Goal: Information Seeking & Learning: Learn about a topic

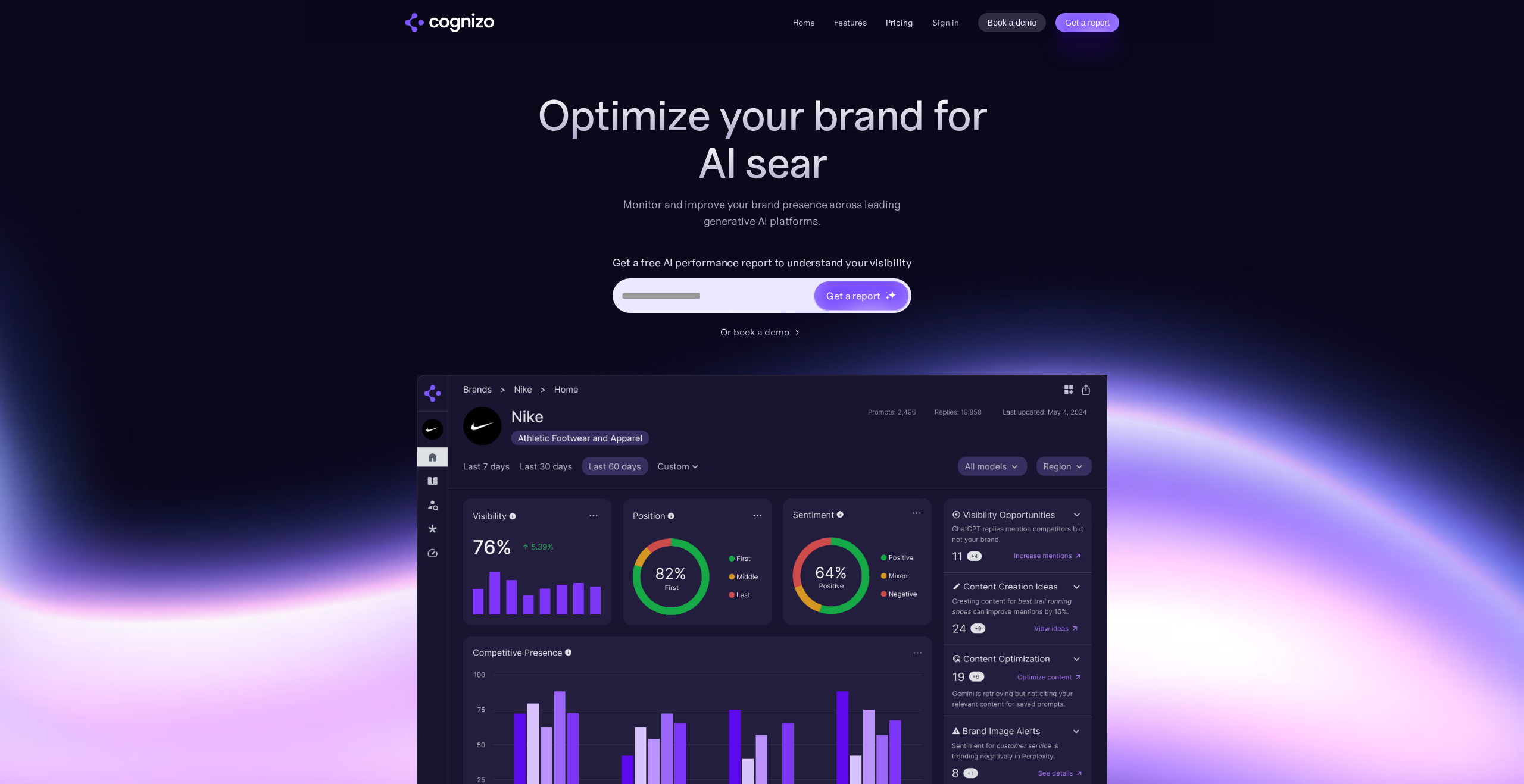
click at [905, 22] on link "Pricing" at bounding box center [900, 22] width 28 height 11
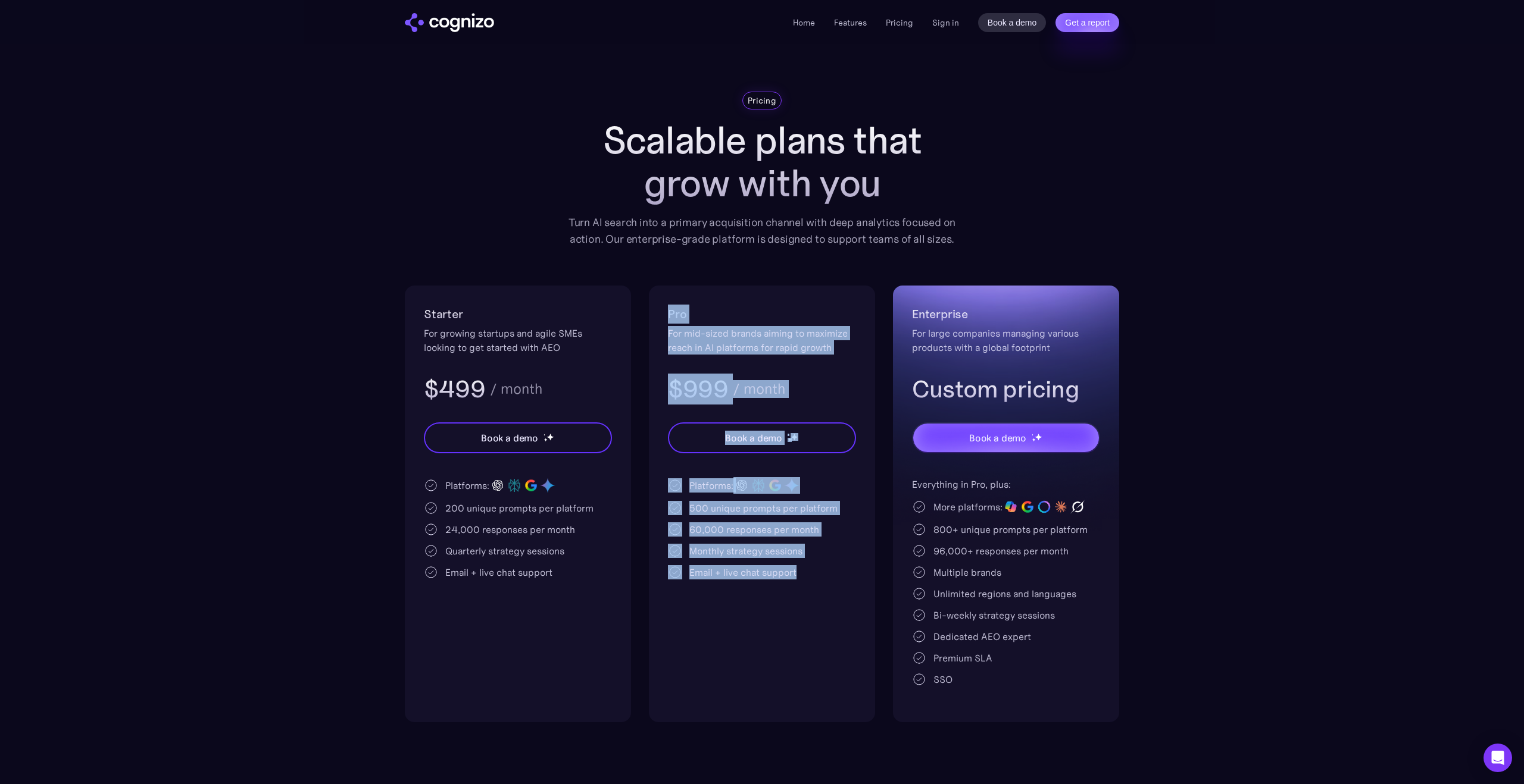
drag, startPoint x: 830, startPoint y: 587, endPoint x: 668, endPoint y: 301, distance: 328.7
click at [668, 301] on div "Pro For mid-sized brands aiming to maximize reach in AI platforms for rapid gro…" at bounding box center [762, 504] width 226 height 437
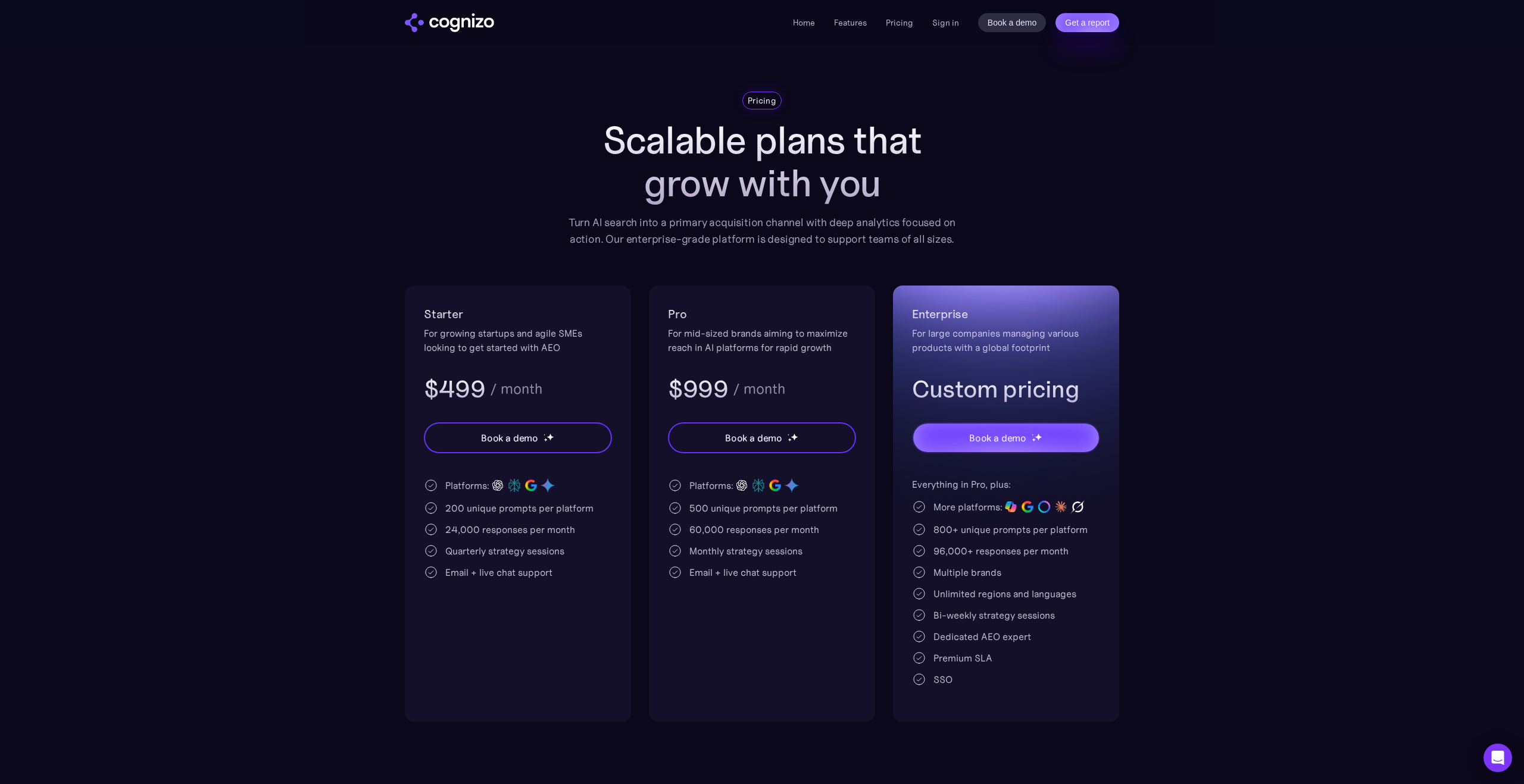
click at [667, 303] on div "Pro For mid-sized brands aiming to maximize reach in AI platforms for rapid gro…" at bounding box center [762, 504] width 226 height 437
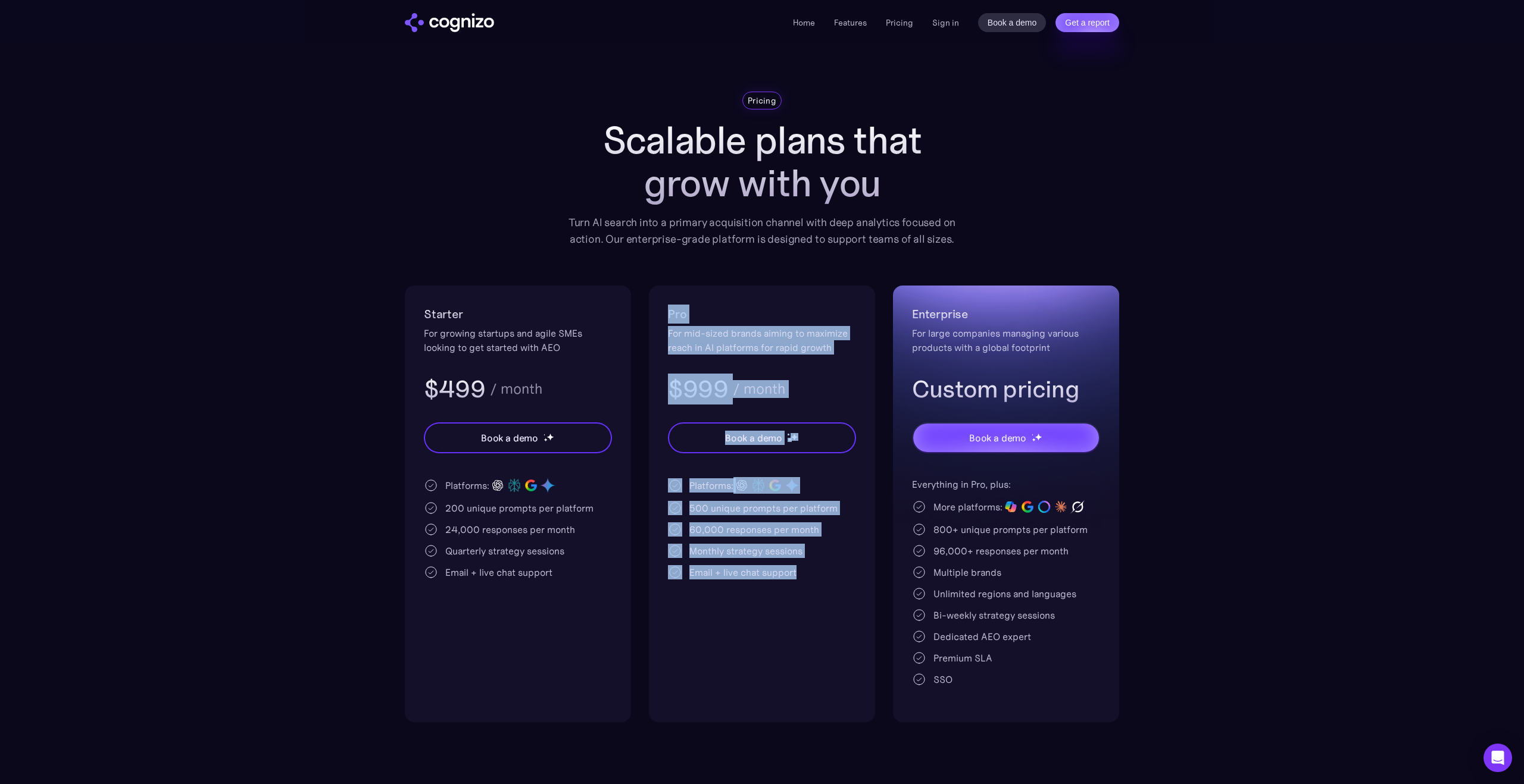
drag, startPoint x: 668, startPoint y: 305, endPoint x: 856, endPoint y: 567, distance: 322.5
click at [856, 567] on div "Pro For mid-sized brands aiming to maximize reach in AI platforms for rapid gro…" at bounding box center [762, 504] width 226 height 437
click at [856, 567] on div "Email + live chat support" at bounding box center [762, 572] width 188 height 15
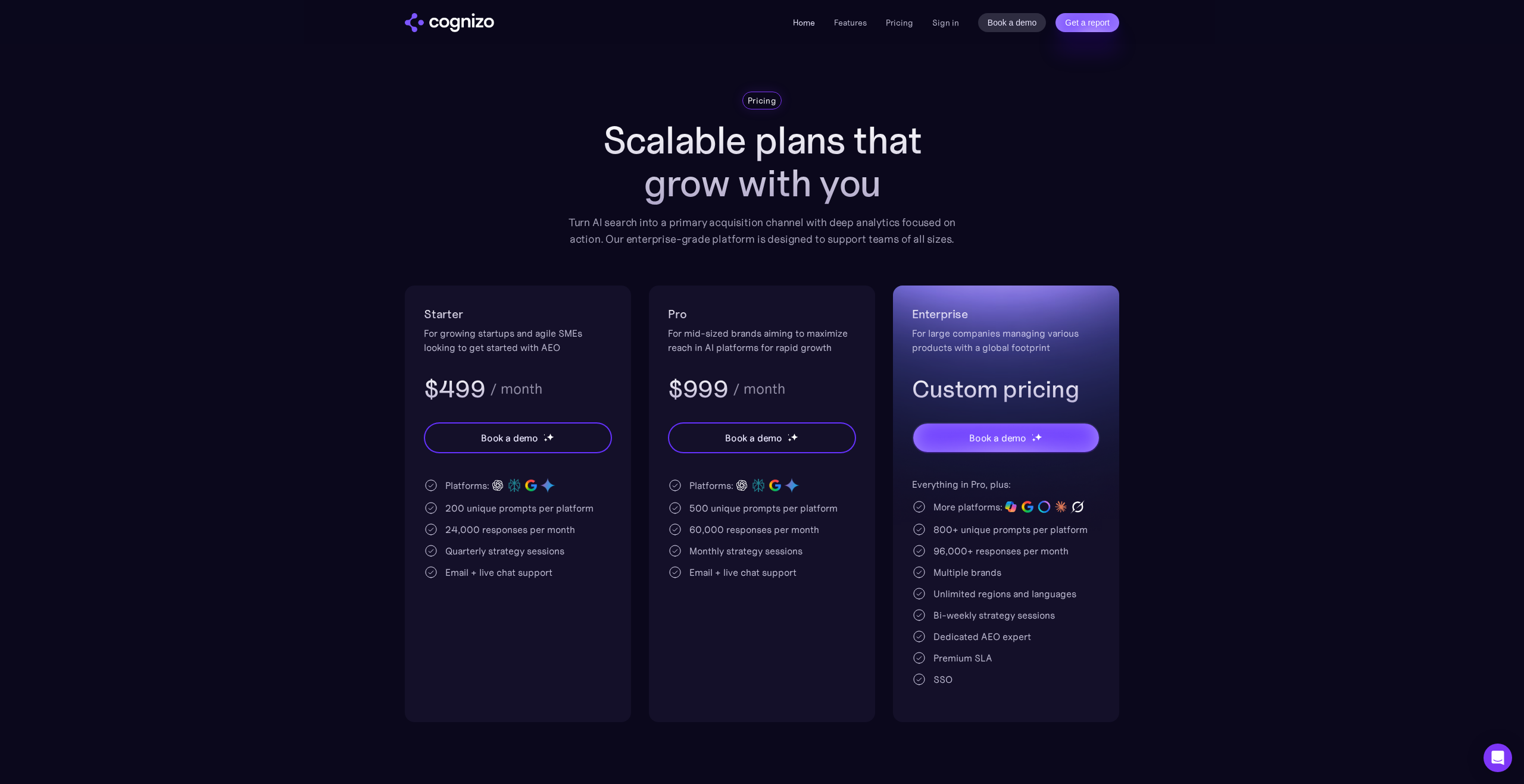
click at [811, 25] on link "Home" at bounding box center [804, 22] width 22 height 11
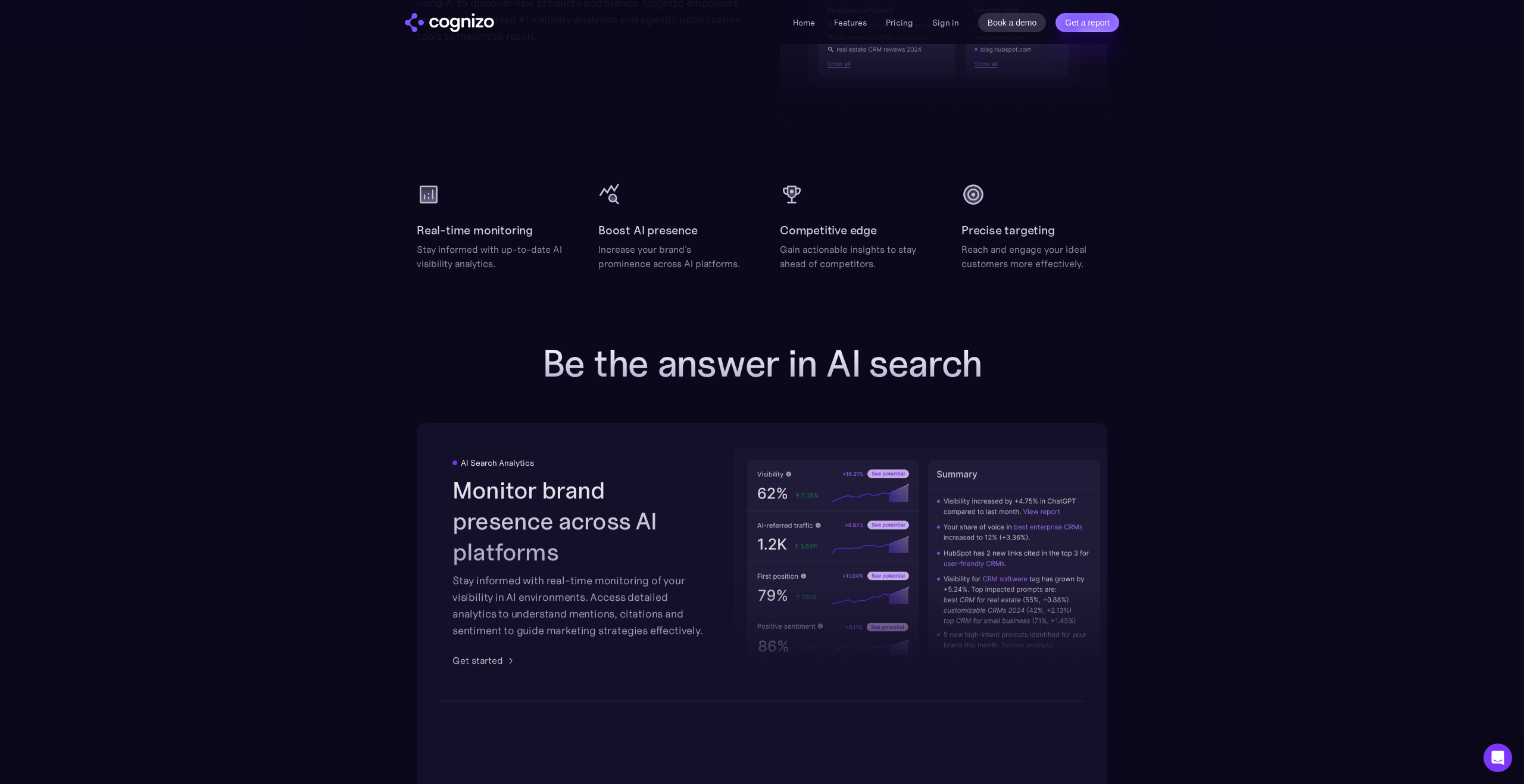
scroll to position [1573, 0]
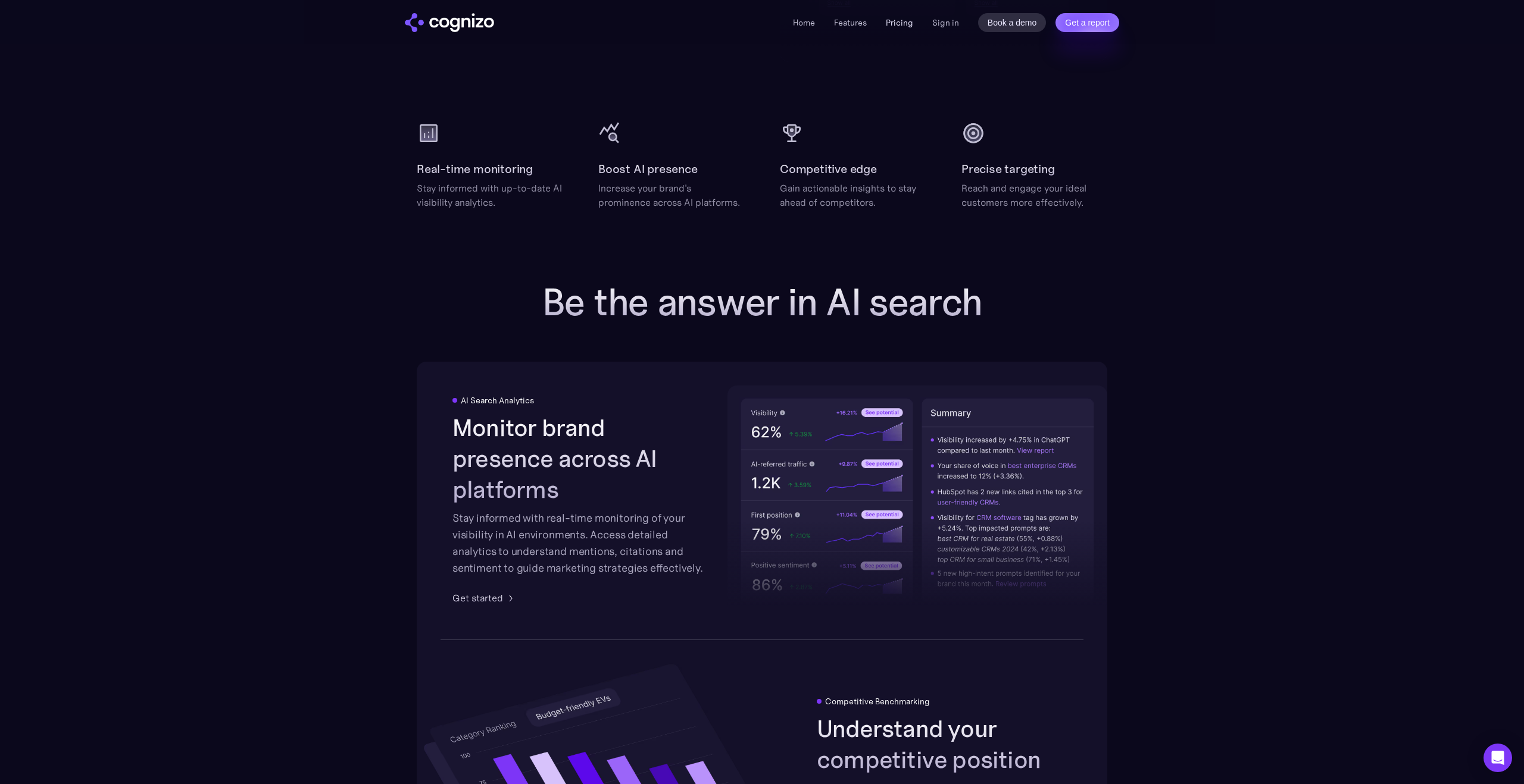
click at [901, 18] on link "Pricing" at bounding box center [900, 22] width 28 height 11
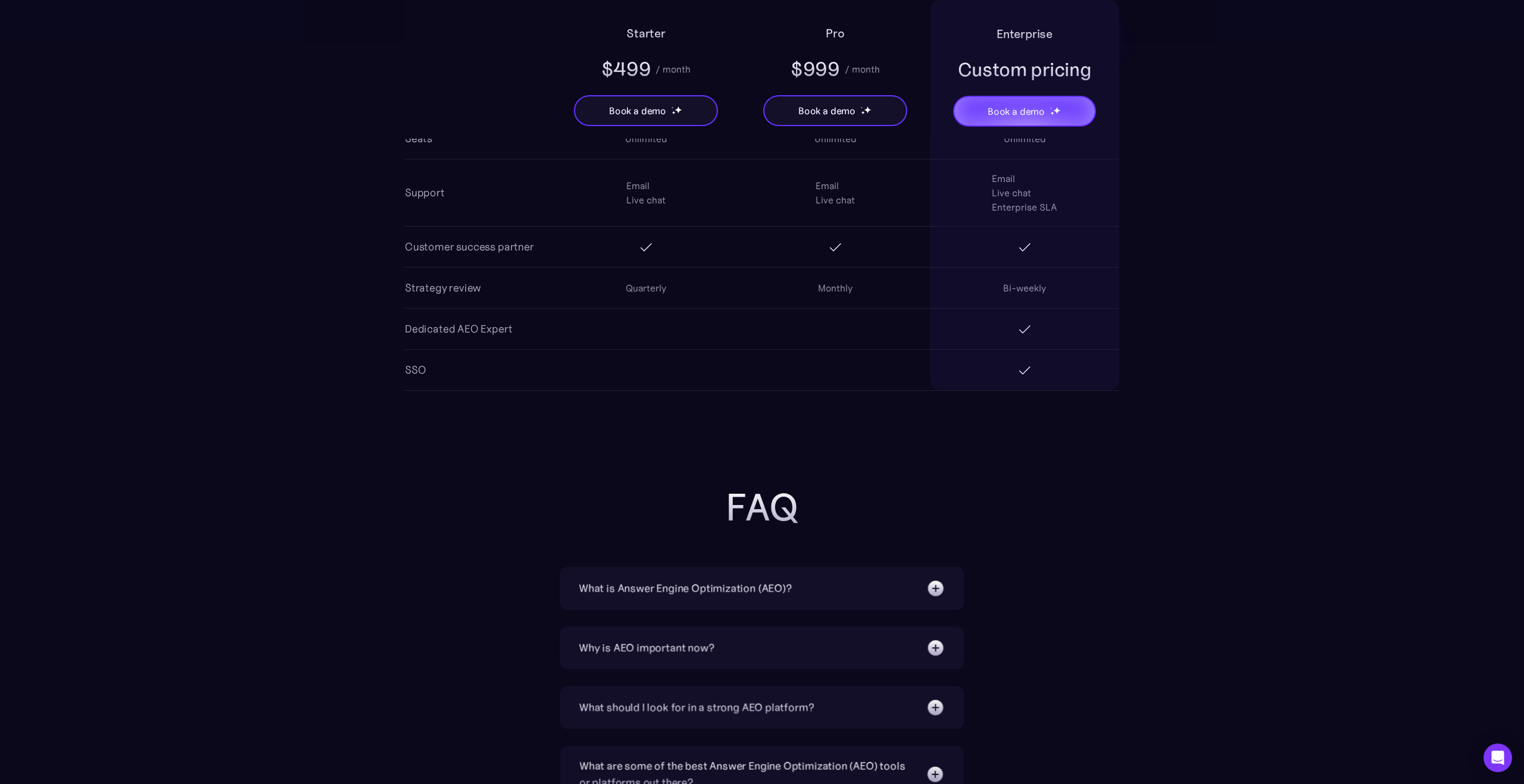
scroll to position [2478, 0]
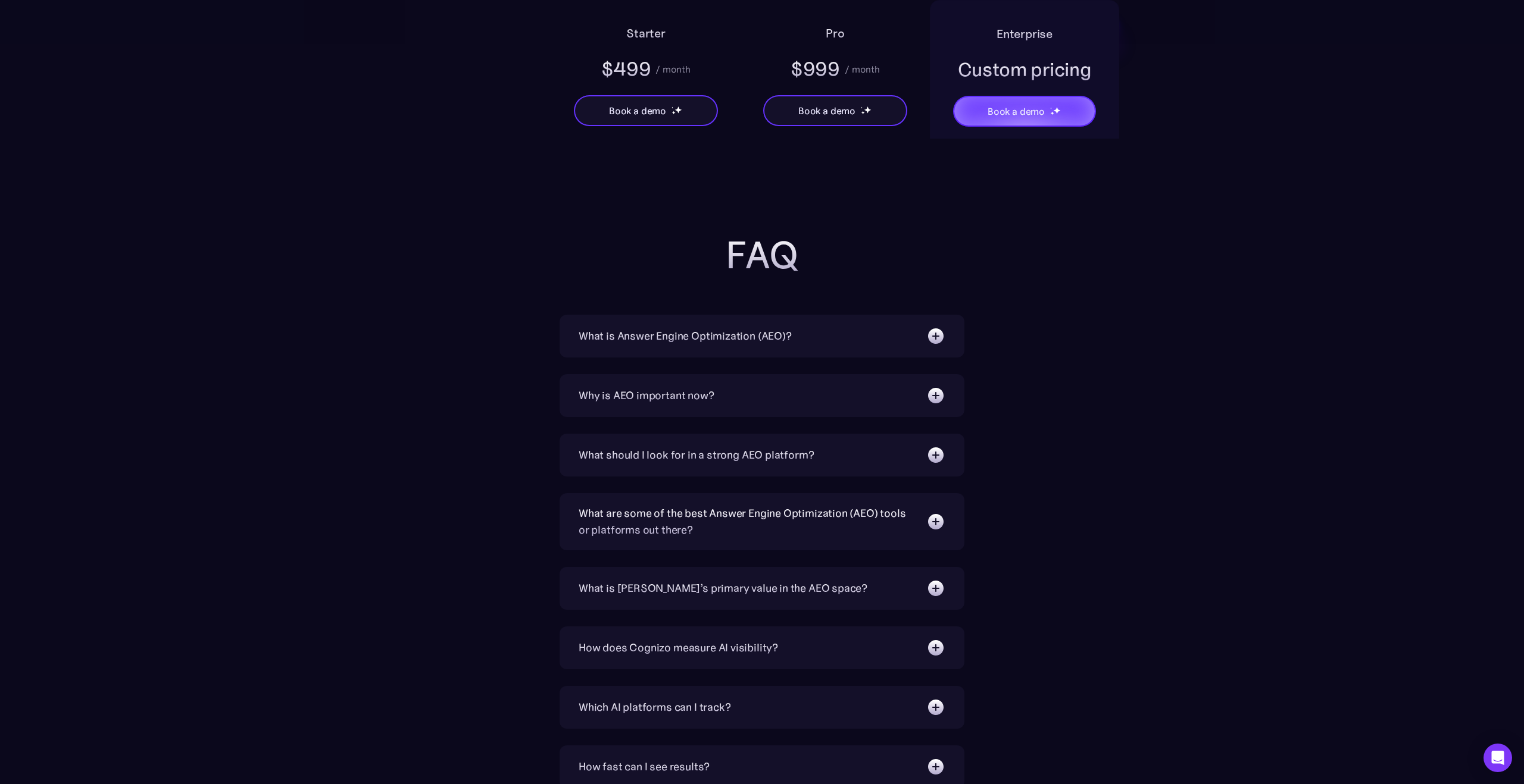
click at [636, 360] on div "What is Answer Engine Optimization (AEO)? AEO is a digital marketing strategy f…" at bounding box center [762, 640] width 405 height 652
click at [636, 350] on div "What is Answer Engine Optimization (AEO)? AEO is a digital marketing strategy f…" at bounding box center [762, 336] width 405 height 43
click at [636, 339] on div "What is Answer Engine Optimization (AEO)?" at bounding box center [685, 336] width 213 height 17
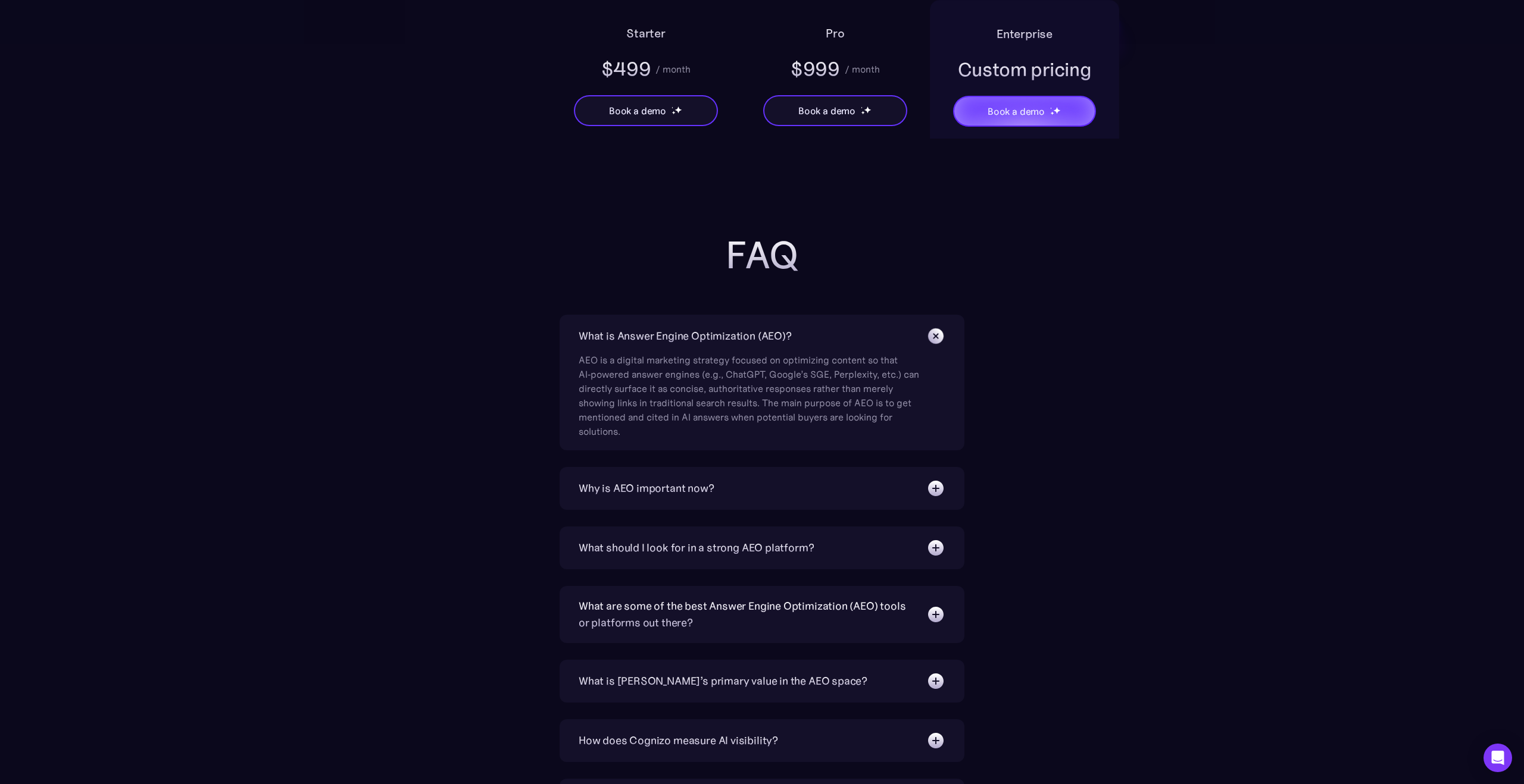
click at [636, 338] on div "What is Answer Engine Optimization (AEO)?" at bounding box center [685, 336] width 213 height 17
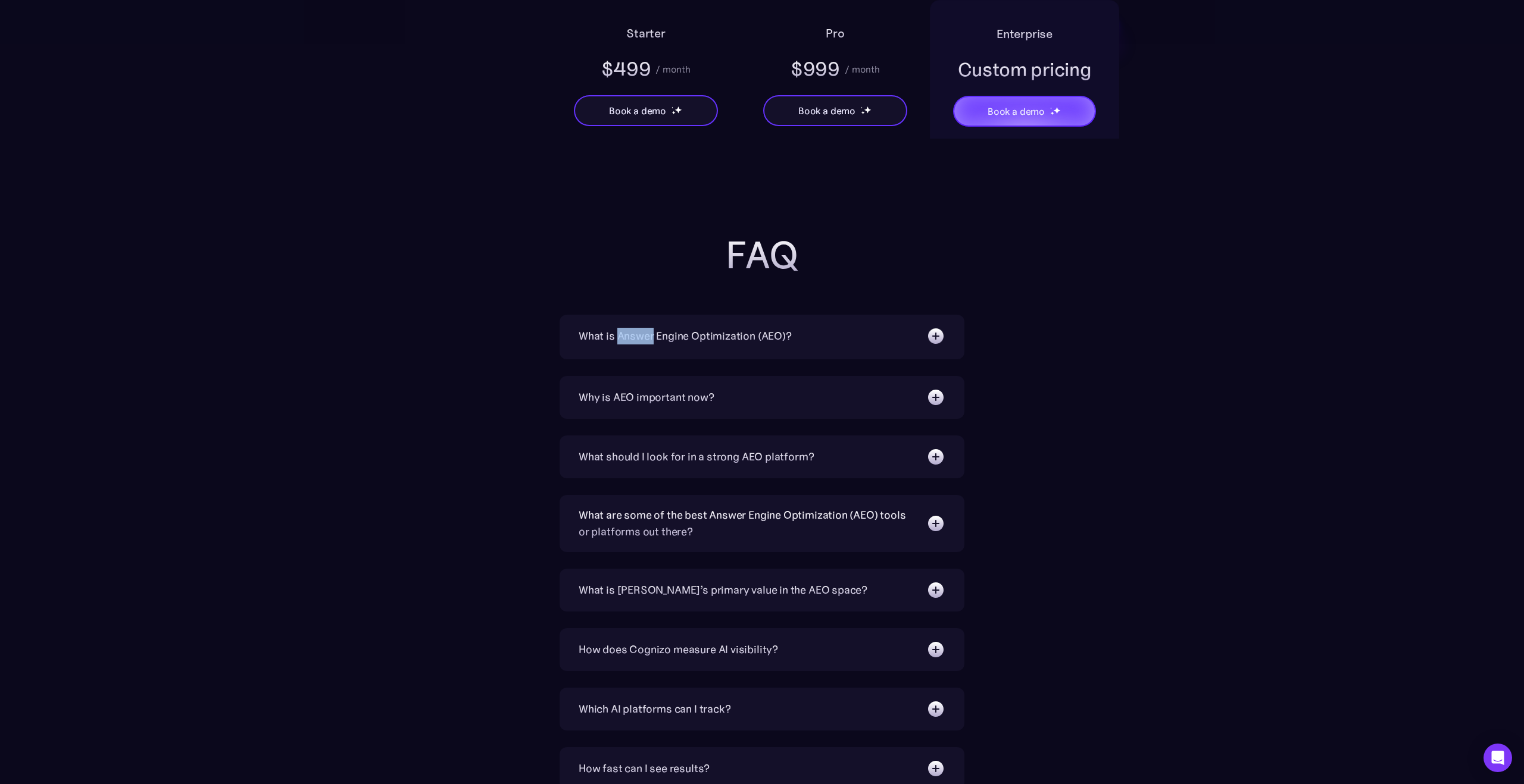
click at [636, 338] on div "What is Answer Engine Optimization (AEO)?" at bounding box center [685, 336] width 213 height 17
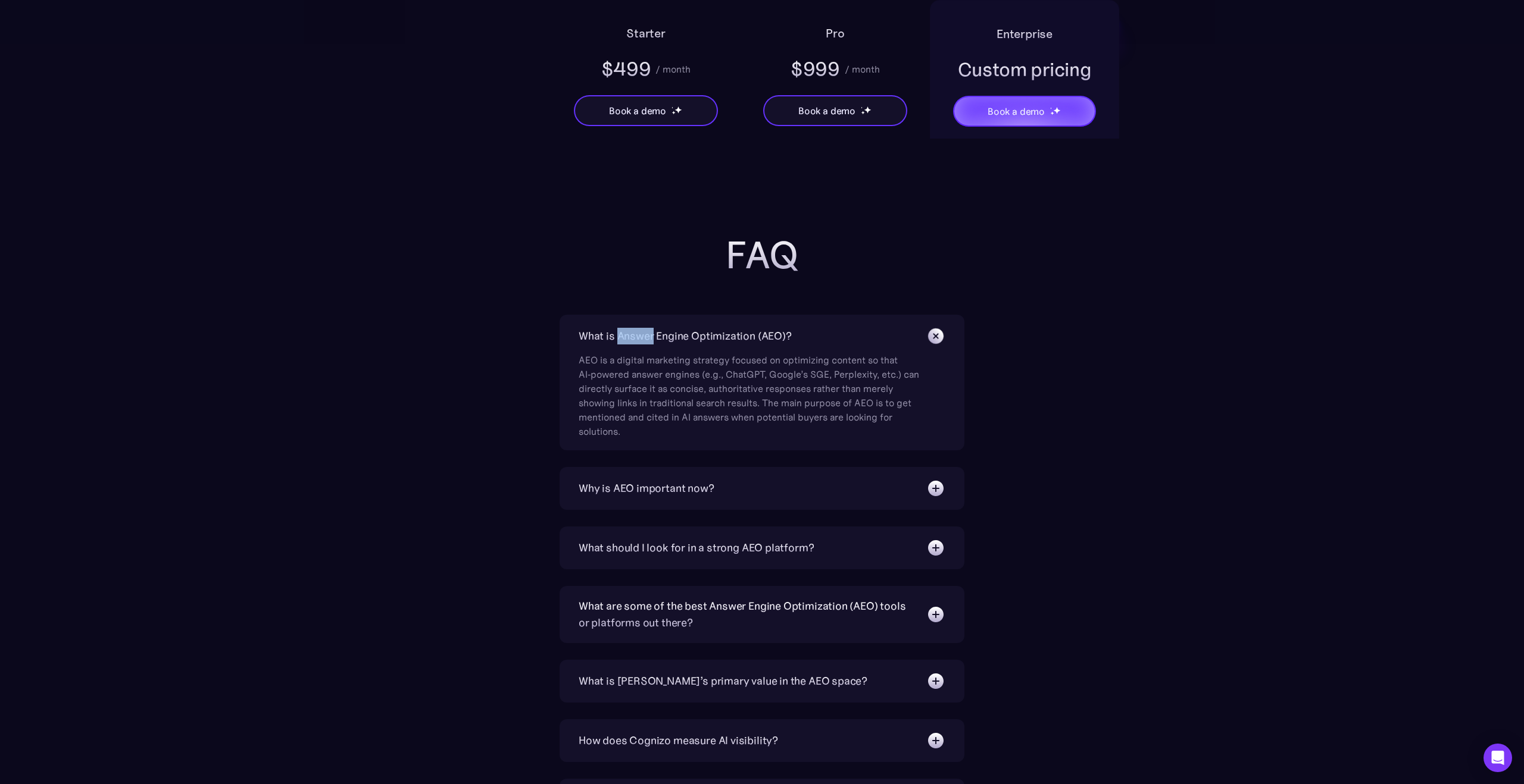
click at [636, 338] on div "What is Answer Engine Optimization (AEO)?" at bounding box center [685, 336] width 213 height 17
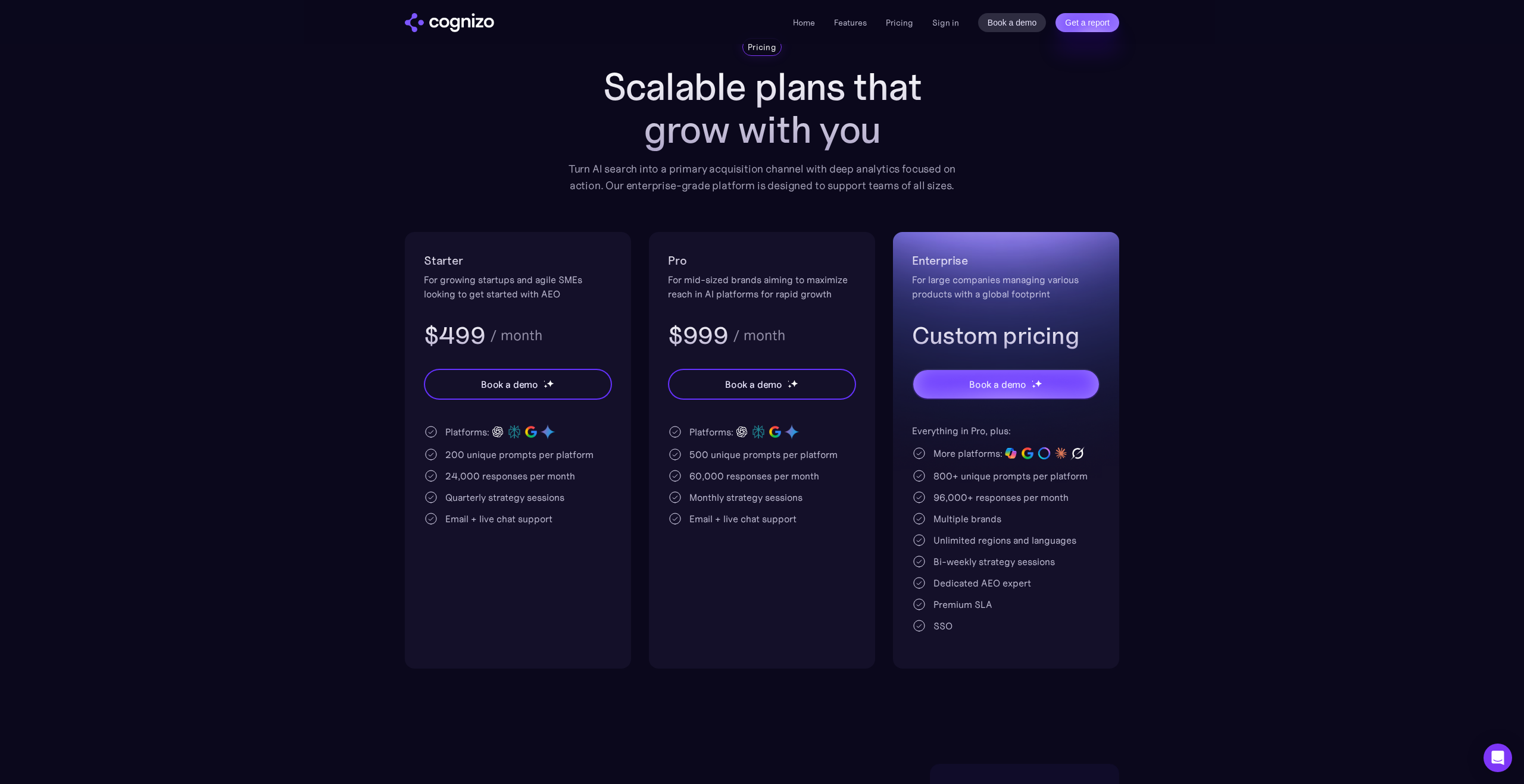
scroll to position [0, 0]
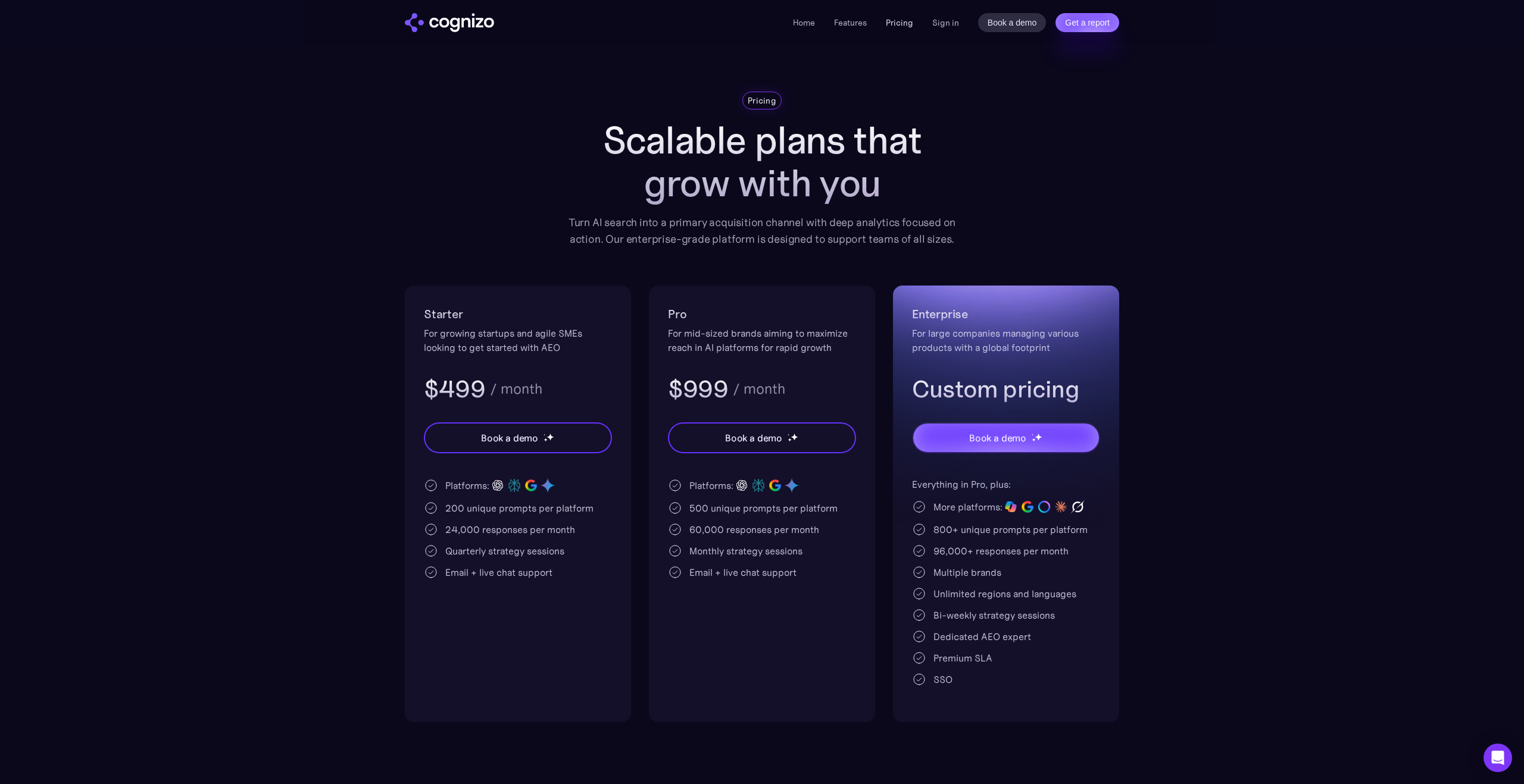
click at [901, 21] on link "Pricing" at bounding box center [900, 22] width 28 height 11
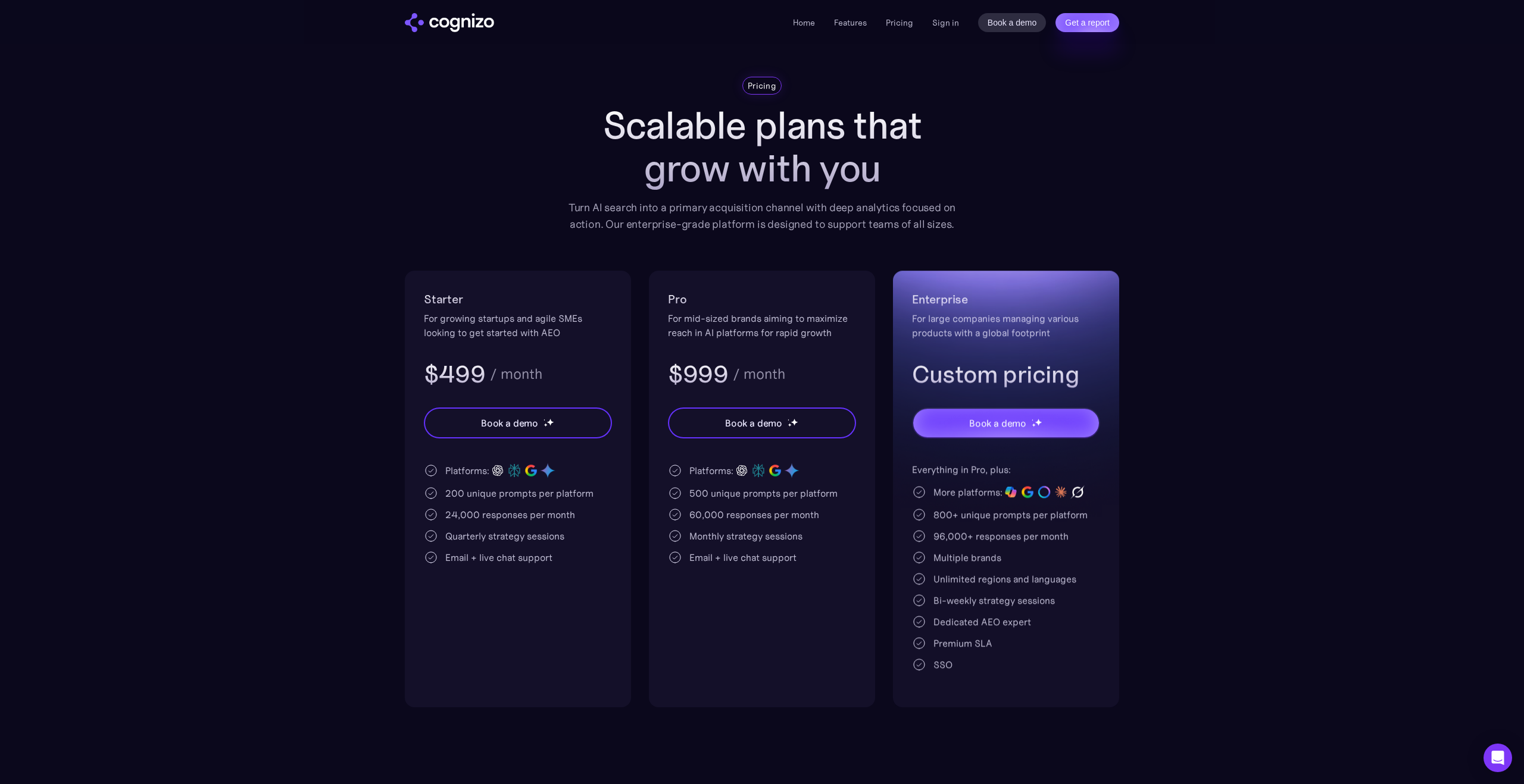
scroll to position [22, 0]
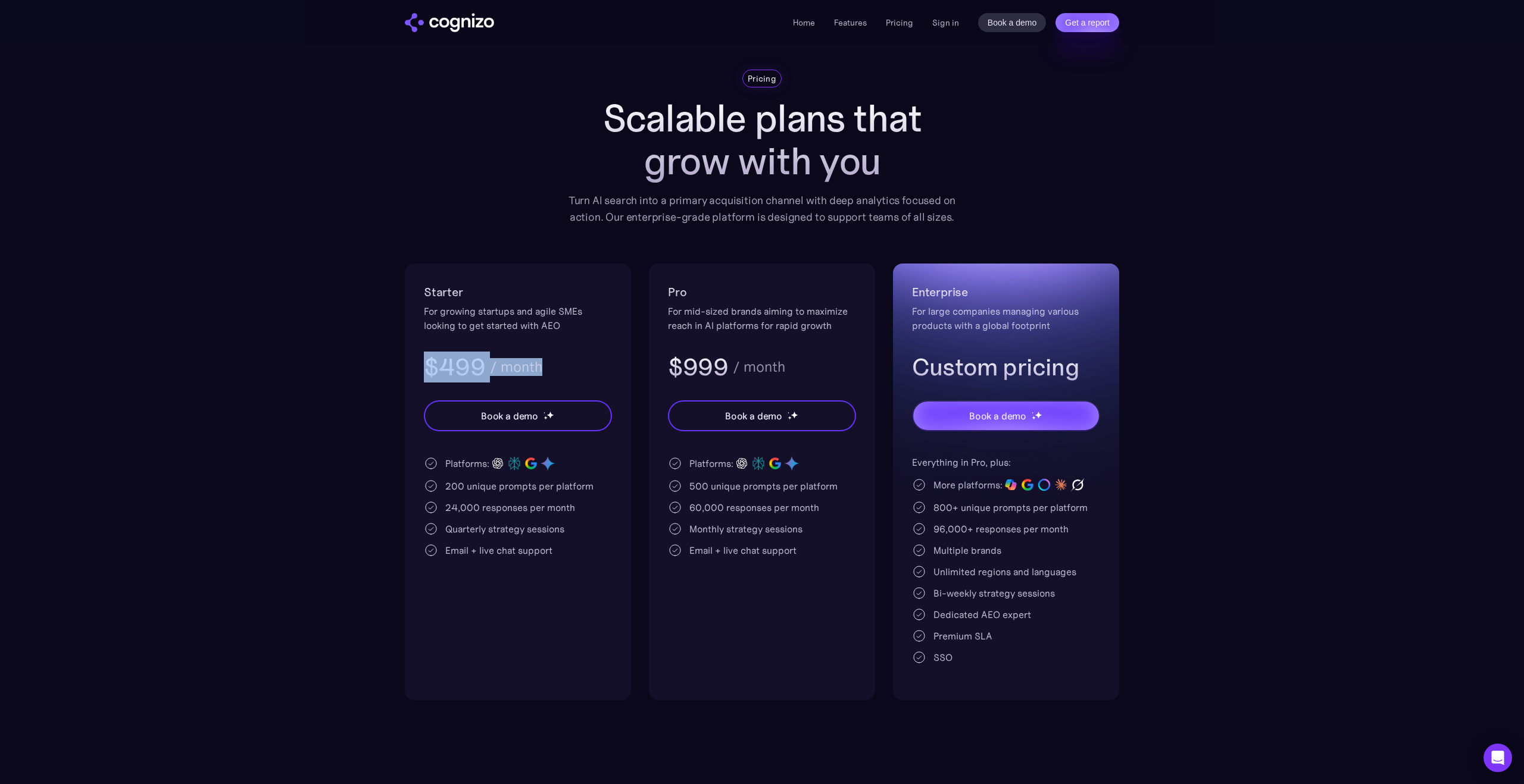
drag, startPoint x: 591, startPoint y: 371, endPoint x: 402, endPoint y: 366, distance: 189.1
click at [402, 366] on section "Pricing Scalable plans that grow with you Turn AI search into a primary acquisi…" at bounding box center [762, 385] width 1524 height 631
drag, startPoint x: 402, startPoint y: 366, endPoint x: 560, endPoint y: 375, distance: 158.3
click at [560, 375] on section "Pricing Scalable plans that grow with you Turn AI search into a primary acquisi…" at bounding box center [762, 385] width 1524 height 631
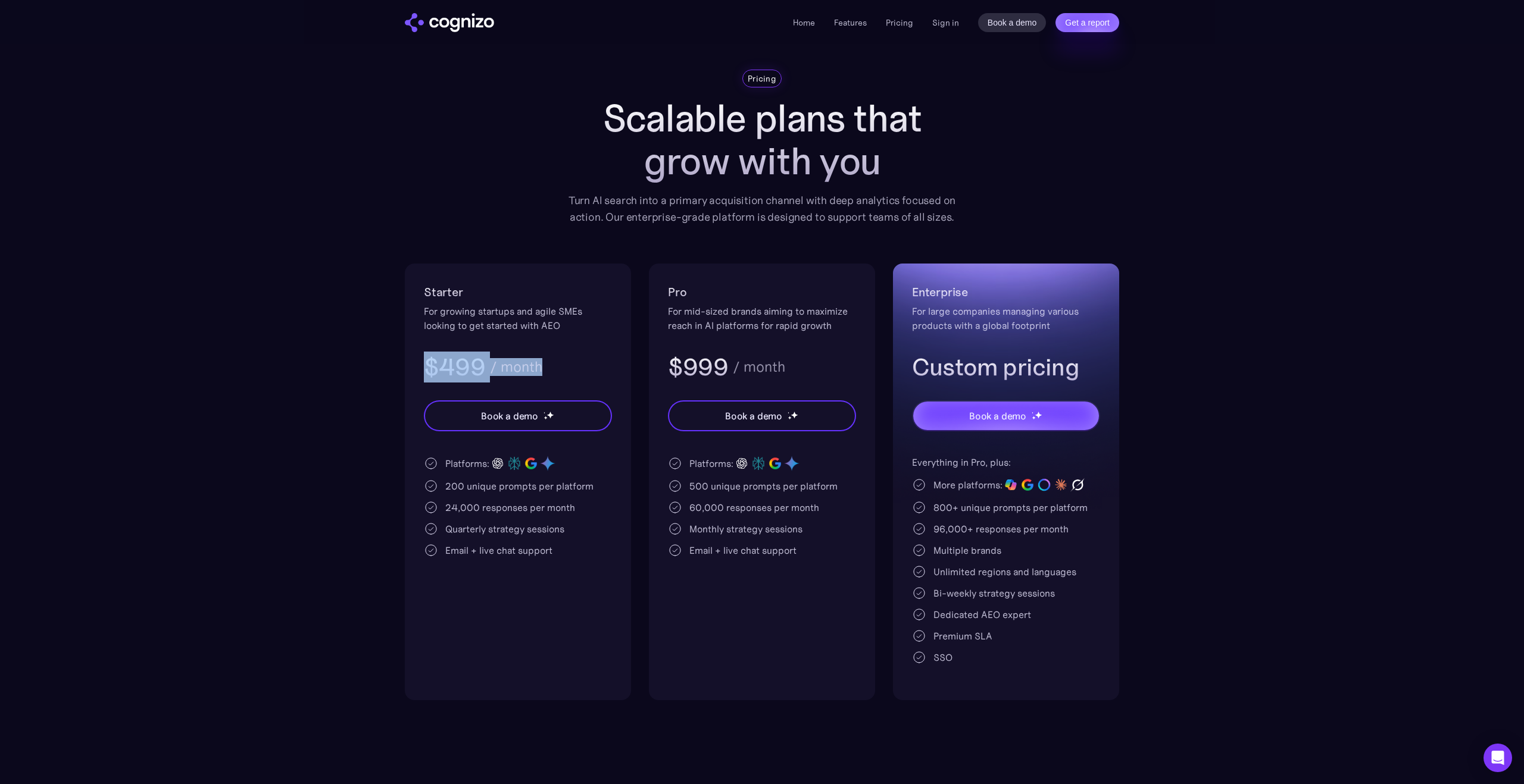
click at [560, 375] on div "$499 / month" at bounding box center [517, 367] width 188 height 31
drag, startPoint x: 560, startPoint y: 375, endPoint x: 422, endPoint y: 378, distance: 138.0
click at [422, 378] on div "Starter For growing startups and agile SMEs looking to get started with AEO $49…" at bounding box center [518, 482] width 226 height 437
drag, startPoint x: 422, startPoint y: 377, endPoint x: 565, endPoint y: 367, distance: 143.3
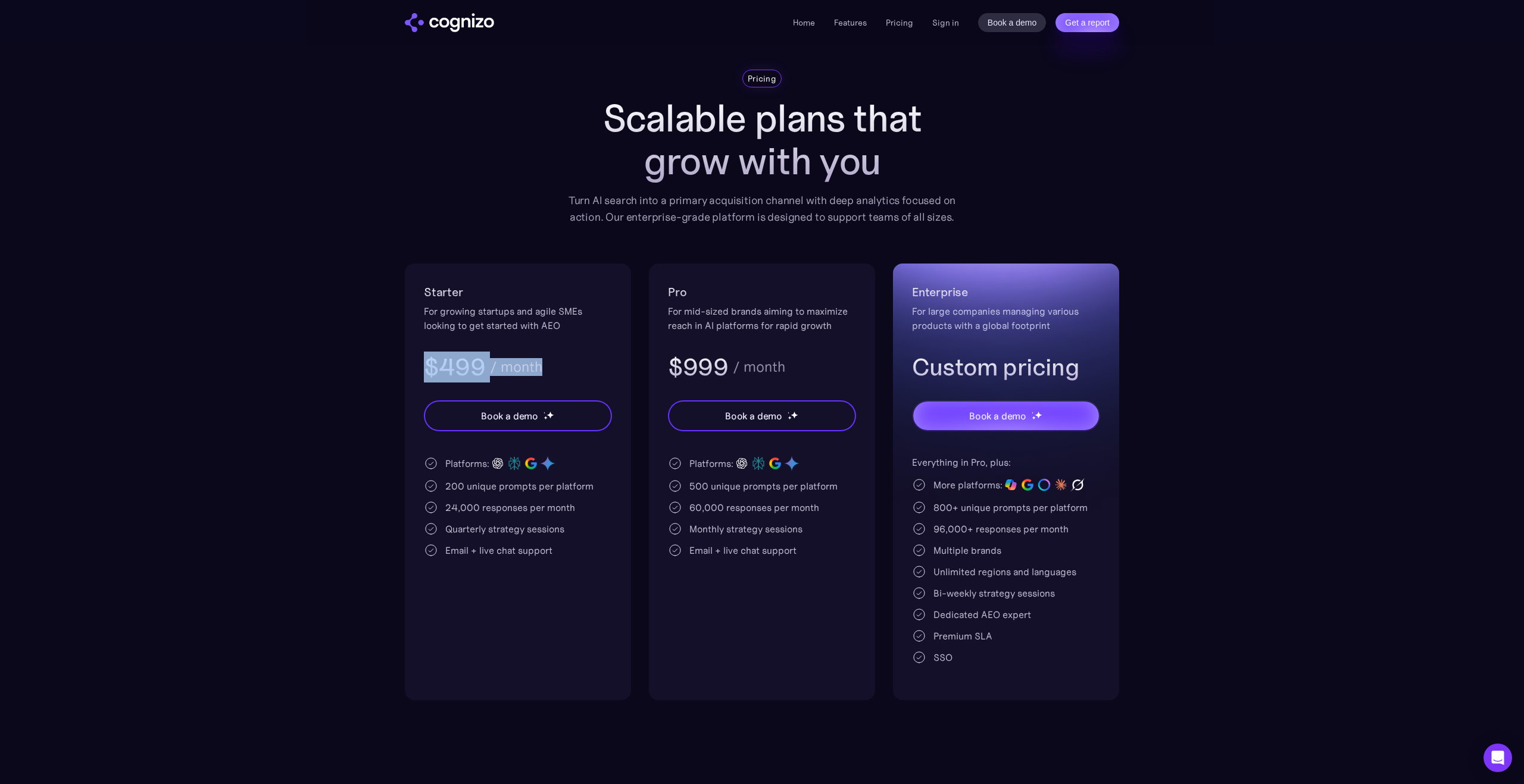
click at [565, 367] on div "Starter For growing startups and agile SMEs looking to get started with AEO $49…" at bounding box center [518, 482] width 226 height 437
click at [565, 367] on div "$499 / month" at bounding box center [517, 367] width 188 height 31
